Goal: Find specific page/section: Find specific page/section

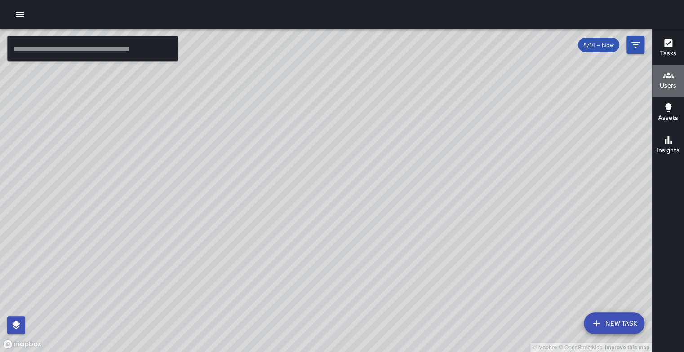
click at [666, 79] on icon "button" at bounding box center [668, 75] width 11 height 11
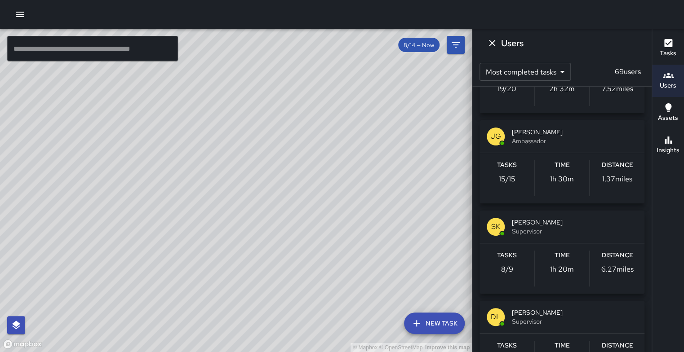
scroll to position [696, 0]
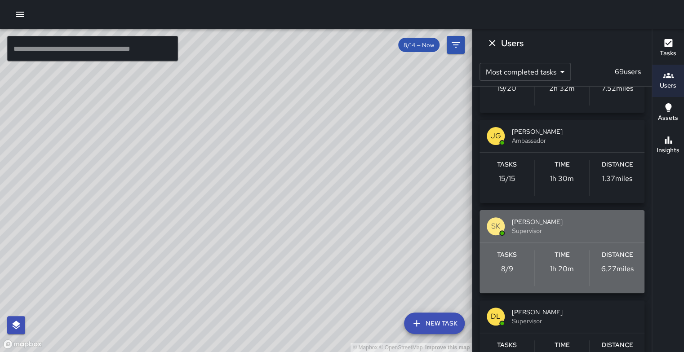
click at [586, 226] on span "[PERSON_NAME]" at bounding box center [574, 221] width 125 height 9
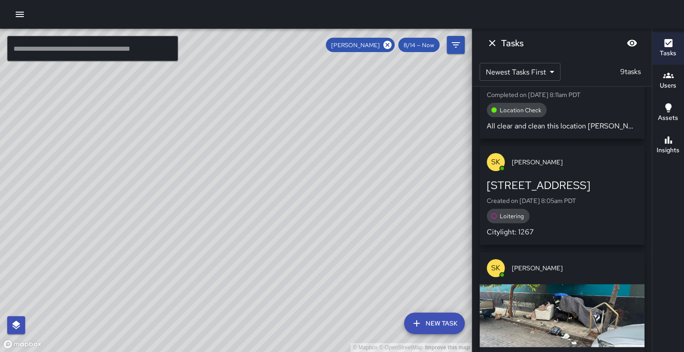
scroll to position [312, 0]
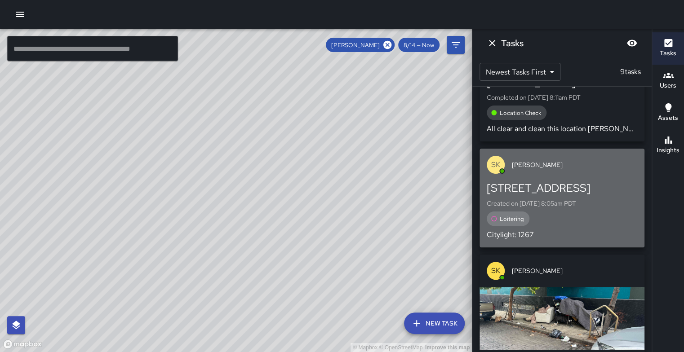
click at [593, 192] on div "[STREET_ADDRESS]" at bounding box center [562, 188] width 151 height 14
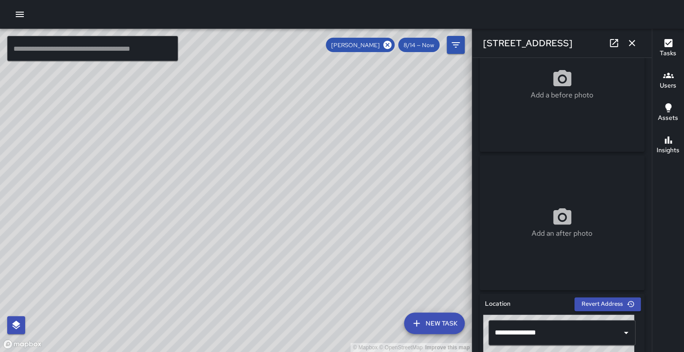
scroll to position [0, 0]
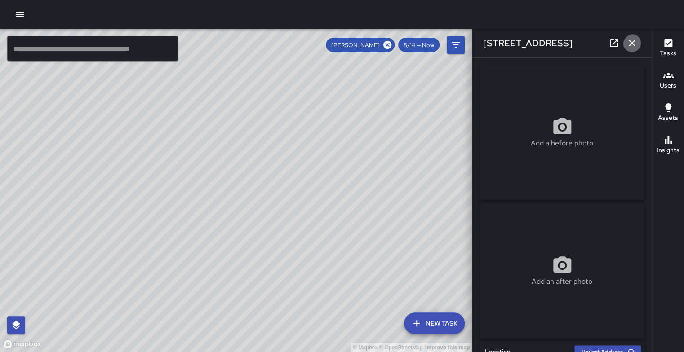
click at [631, 40] on icon "button" at bounding box center [631, 43] width 11 height 11
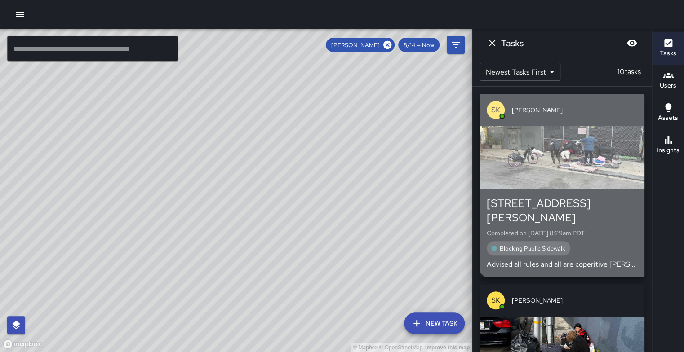
click at [593, 139] on div "button" at bounding box center [561, 157] width 165 height 63
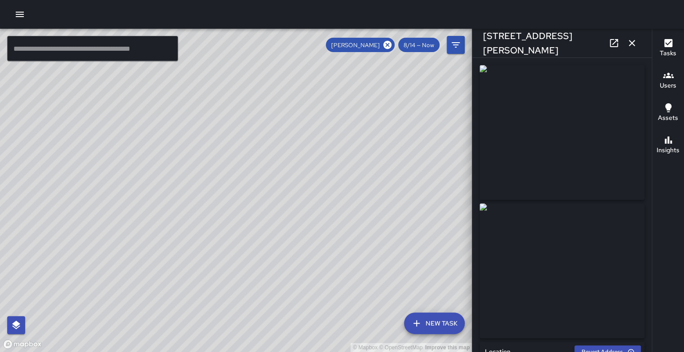
type input "**********"
click at [630, 43] on icon "button" at bounding box center [632, 43] width 6 height 6
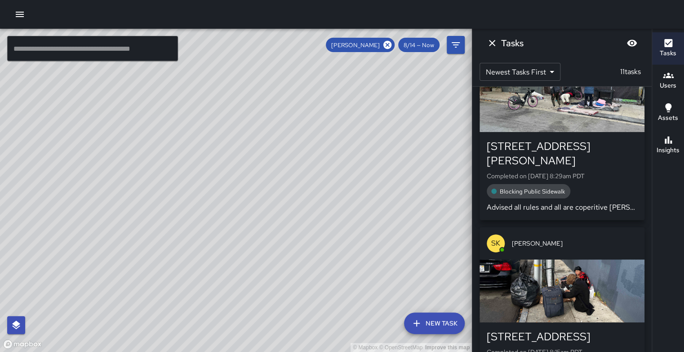
scroll to position [1, 0]
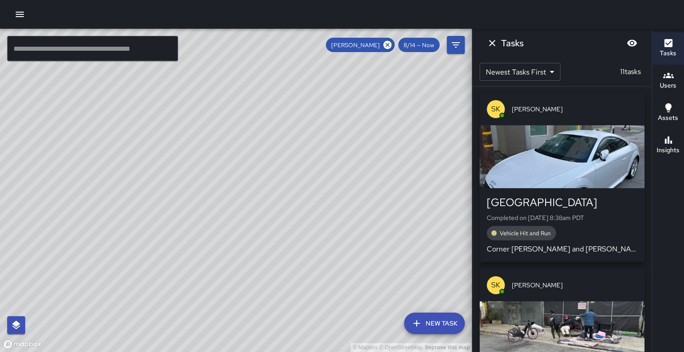
click at [535, 147] on div "button" at bounding box center [561, 156] width 165 height 63
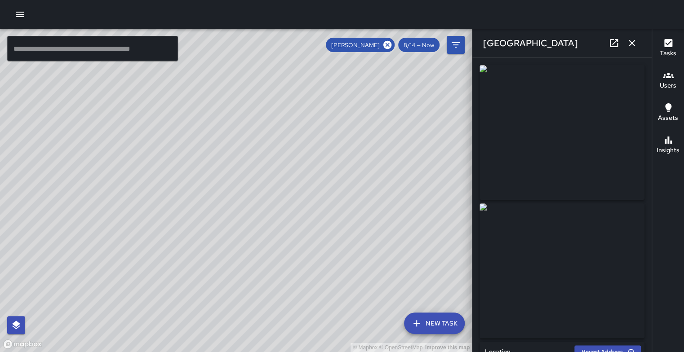
type input "**********"
click at [566, 127] on img at bounding box center [561, 132] width 165 height 135
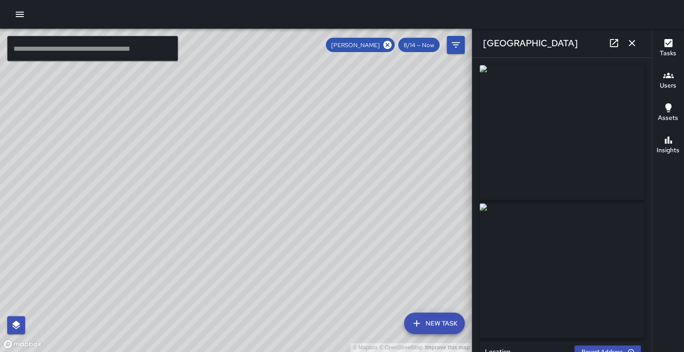
click at [566, 127] on img at bounding box center [561, 132] width 165 height 135
drag, startPoint x: 248, startPoint y: 251, endPoint x: 266, endPoint y: 210, distance: 44.9
click at [266, 210] on div "© Mapbox © OpenStreetMap Improve this map" at bounding box center [236, 190] width 472 height 323
click at [628, 42] on icon "button" at bounding box center [631, 43] width 11 height 11
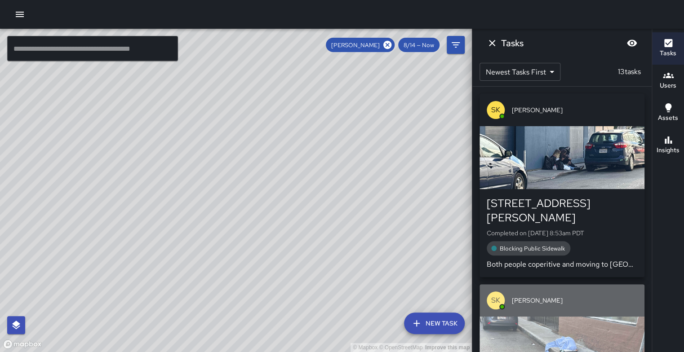
click at [572, 322] on div "button" at bounding box center [561, 348] width 165 height 63
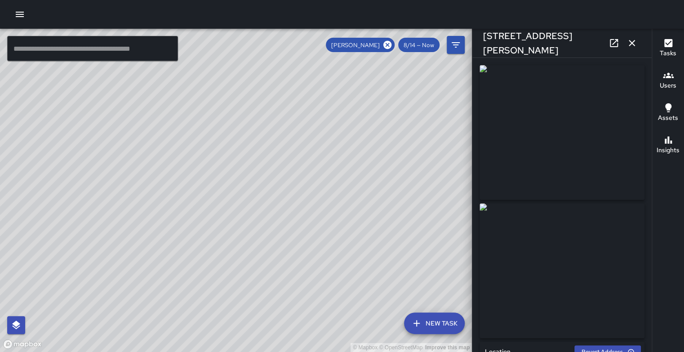
type input "**********"
click at [629, 44] on icon "button" at bounding box center [632, 43] width 6 height 6
